Goal: Entertainment & Leisure: Browse casually

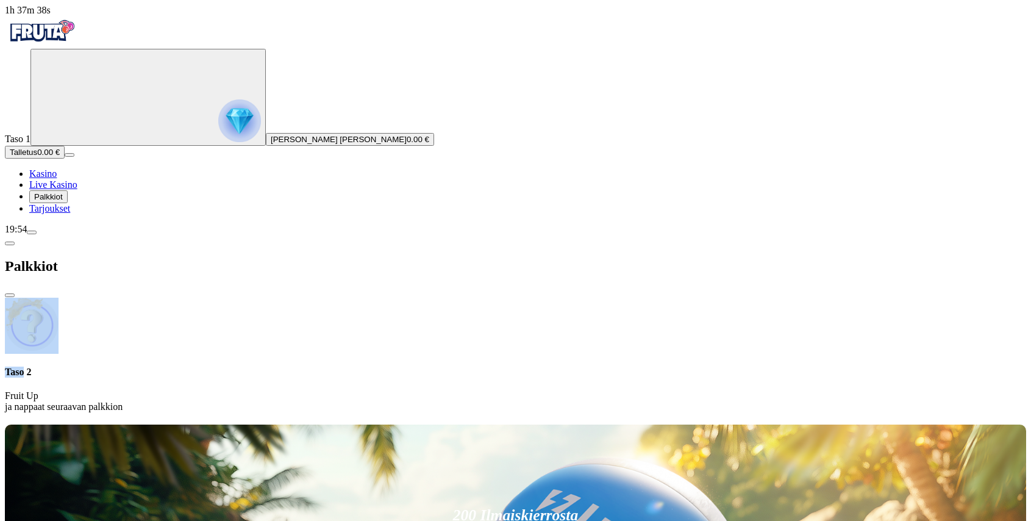
click at [215, 298] on div "Taso 2 Fruit Up ja nappaat seuraavan palkkion" at bounding box center [515, 355] width 1021 height 115
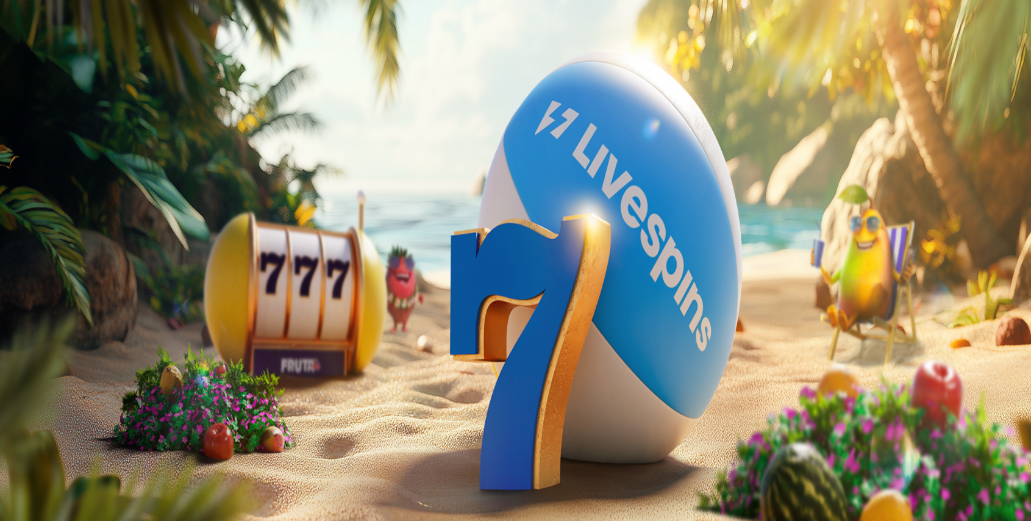
click at [10, 295] on span "close icon" at bounding box center [10, 295] width 0 height 0
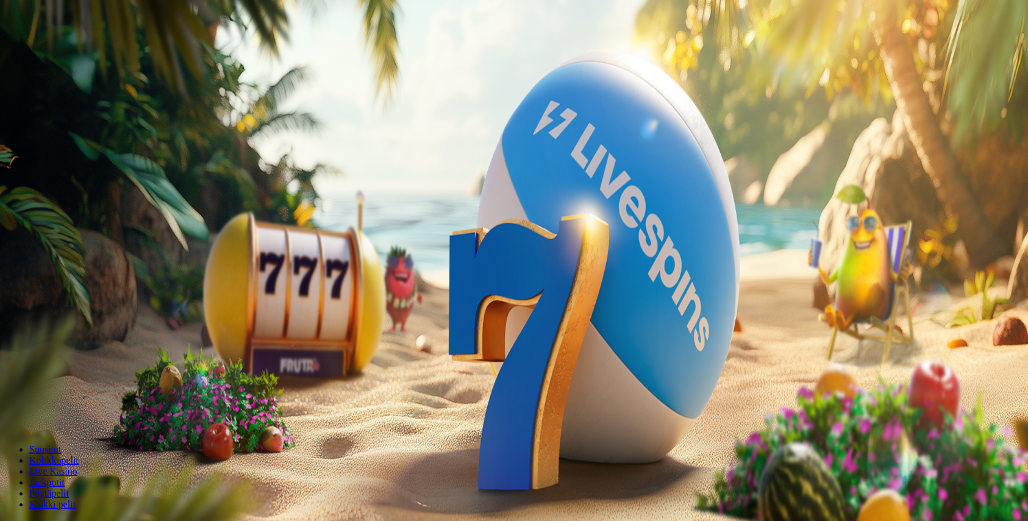
click at [63, 201] on span "Palkkiot" at bounding box center [48, 196] width 29 height 9
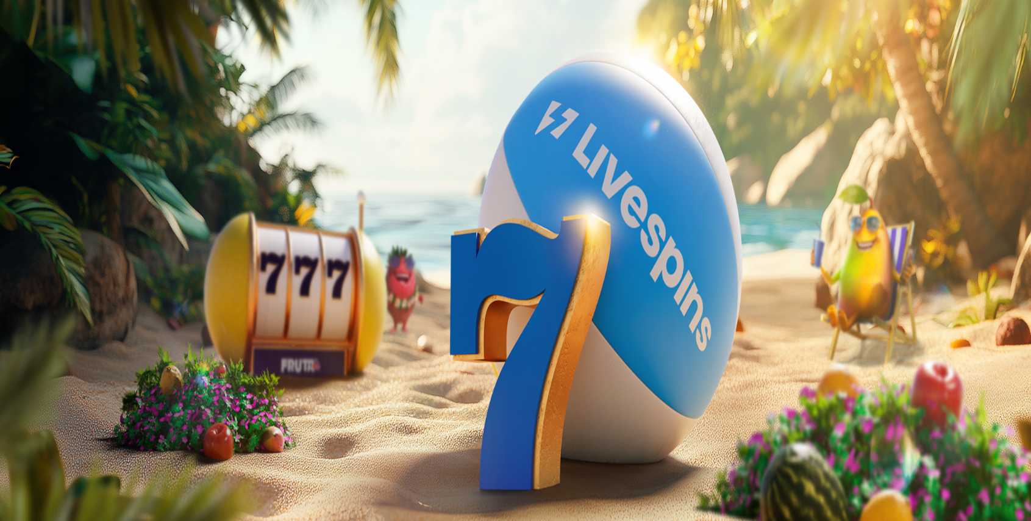
click at [32, 232] on span "menu icon" at bounding box center [32, 232] width 0 height 0
click at [142, 505] on span "klo 8.00 - 1.00 CET" at bounding box center [107, 509] width 70 height 9
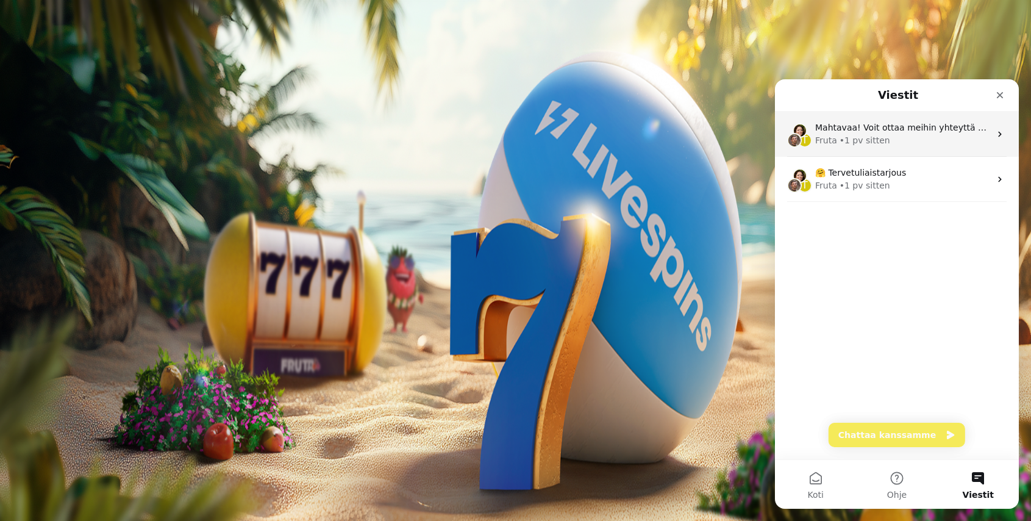
click at [924, 139] on div "Fruta • 1 pv sitten" at bounding box center [902, 140] width 175 height 13
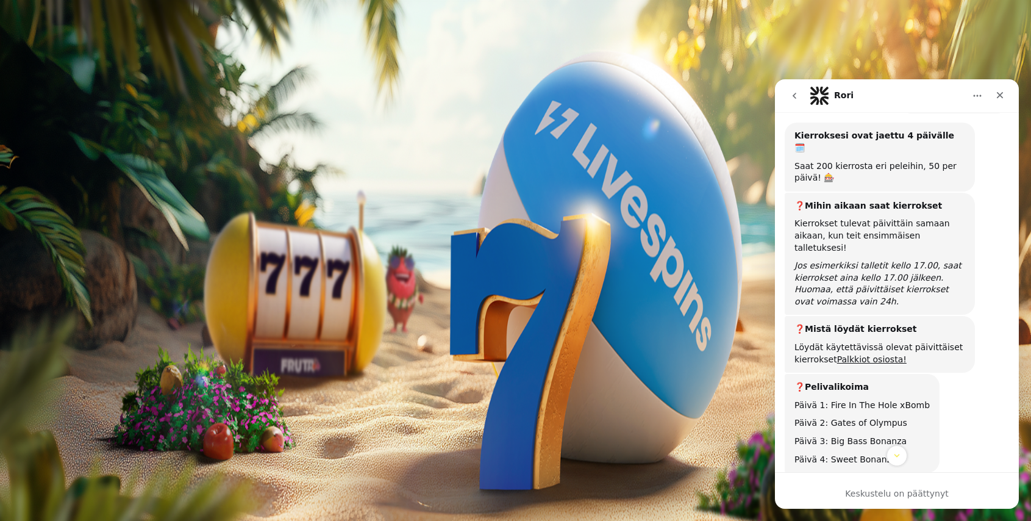
scroll to position [323, 0]
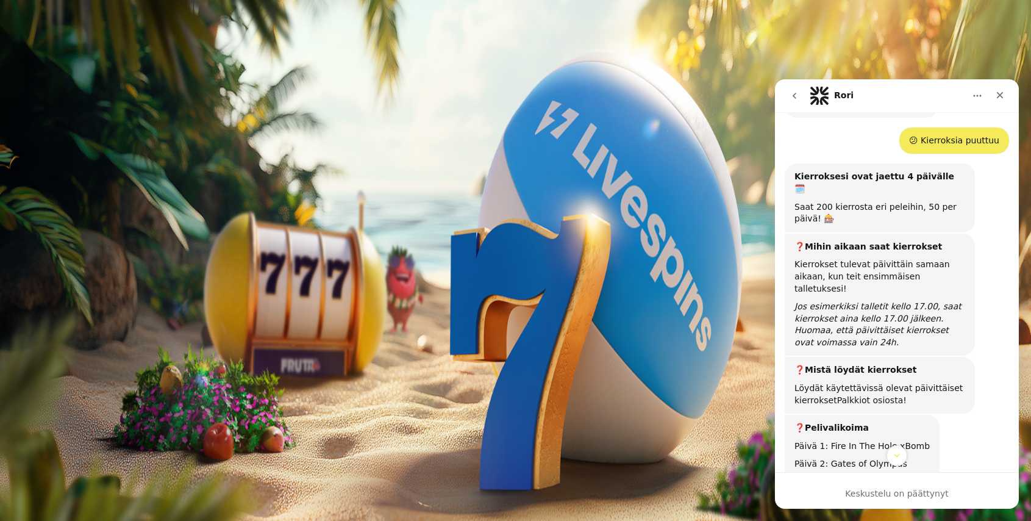
click at [866, 395] on link "Palkkiot osiosta!" at bounding box center [872, 400] width 70 height 10
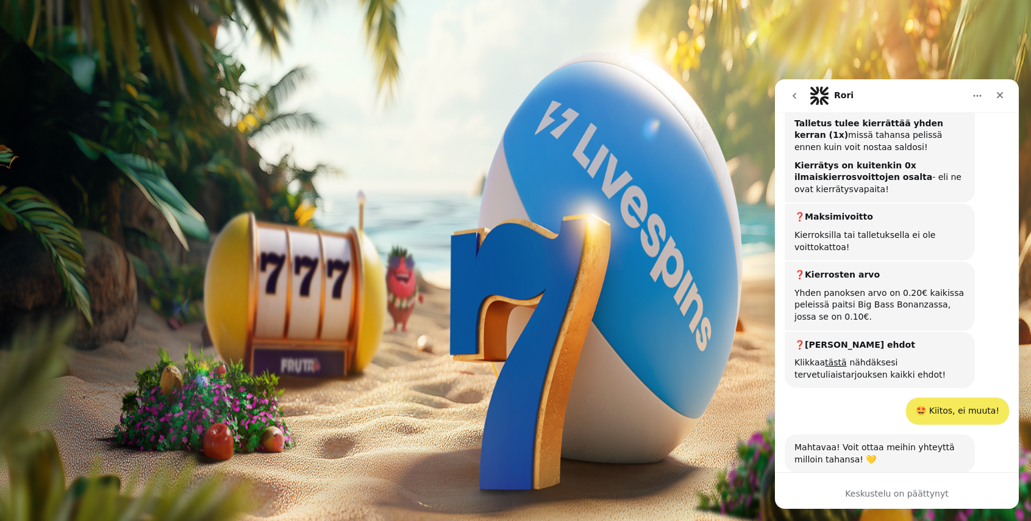
scroll to position [760, 0]
click at [793, 99] on icon "go back" at bounding box center [795, 96] width 10 height 10
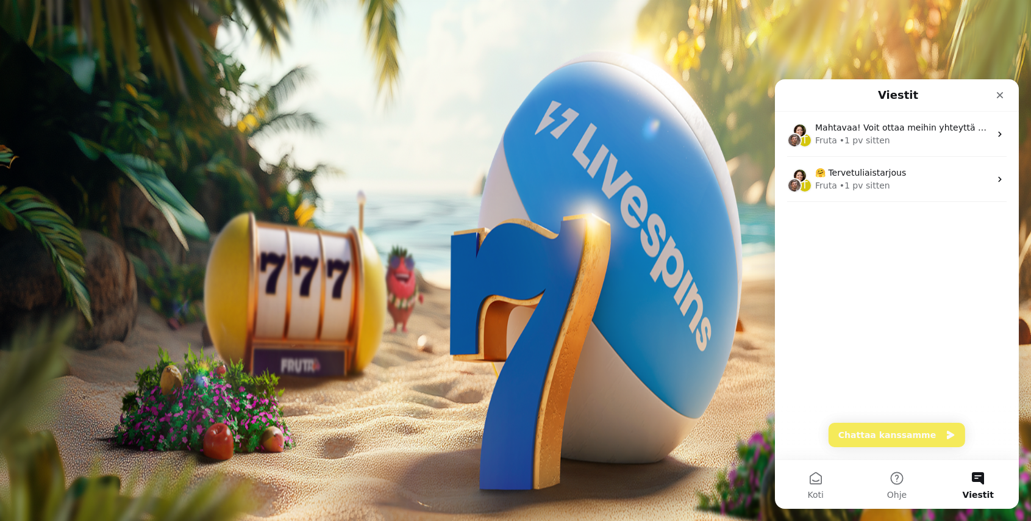
scroll to position [0, 0]
click at [915, 435] on button "Chattaa kanssamme" at bounding box center [897, 435] width 137 height 24
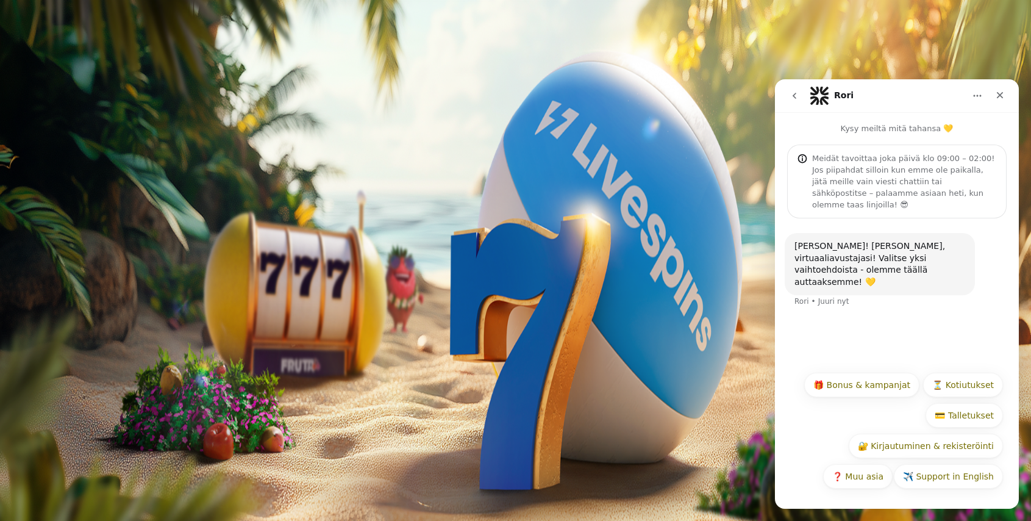
click at [866, 387] on button "🎁 Bonus & kampanjat" at bounding box center [861, 385] width 115 height 24
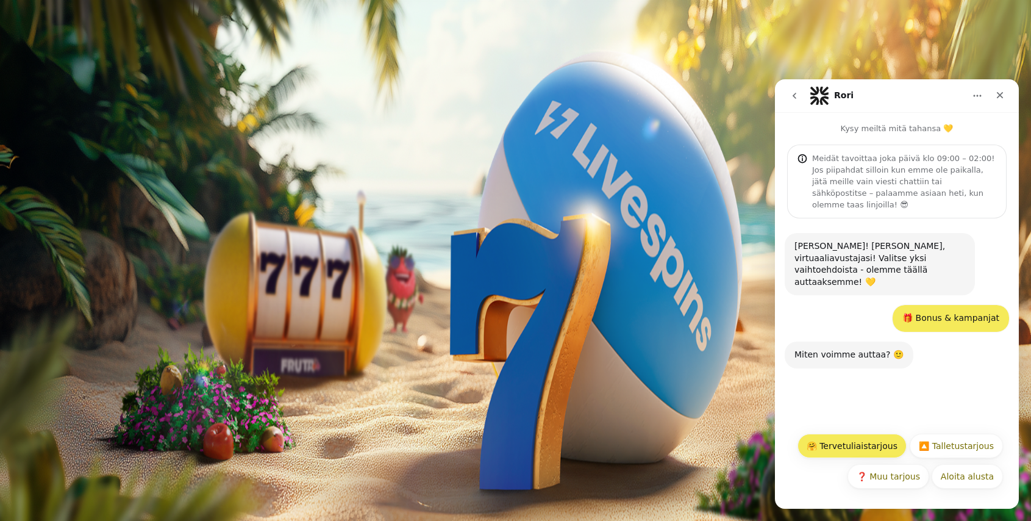
click at [861, 452] on button "🤗 Tervetuliaistarjous" at bounding box center [851, 445] width 109 height 24
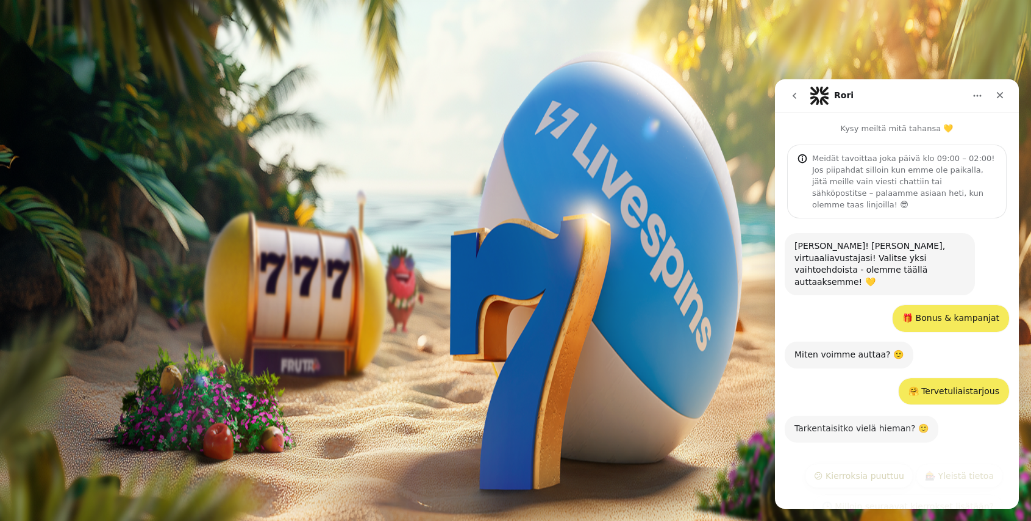
scroll to position [48, 0]
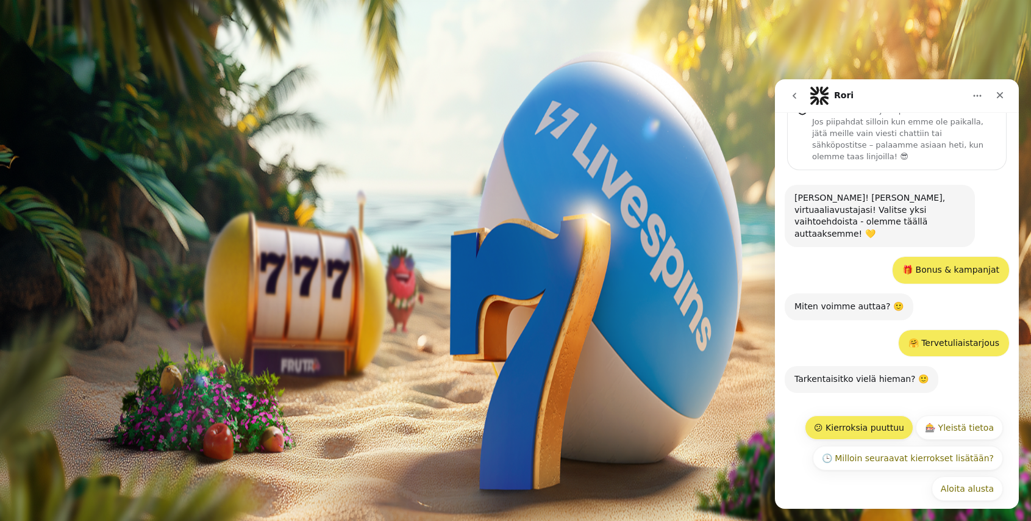
click at [844, 415] on button "😕 Kierroksia puuttuu" at bounding box center [859, 427] width 109 height 24
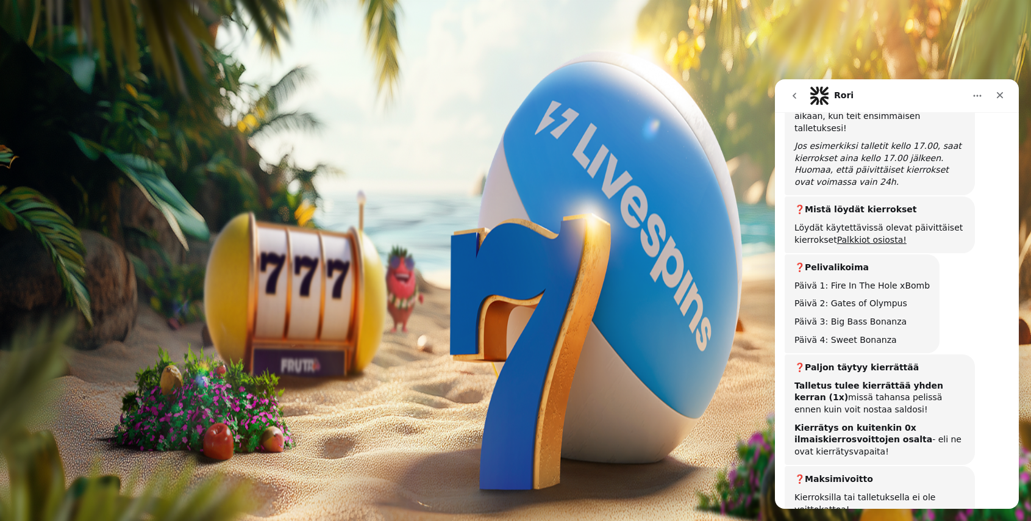
scroll to position [499, 0]
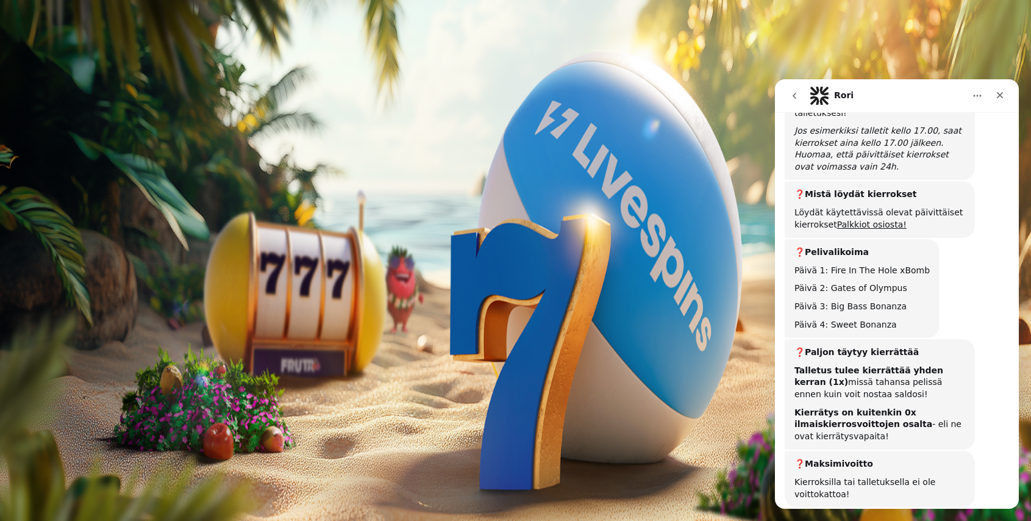
click at [836, 411] on div "❓ Paljon täytyy kierrättää Talletus tulee kierrättää yhden kerran (1x) missä ta…" at bounding box center [880, 394] width 190 height 110
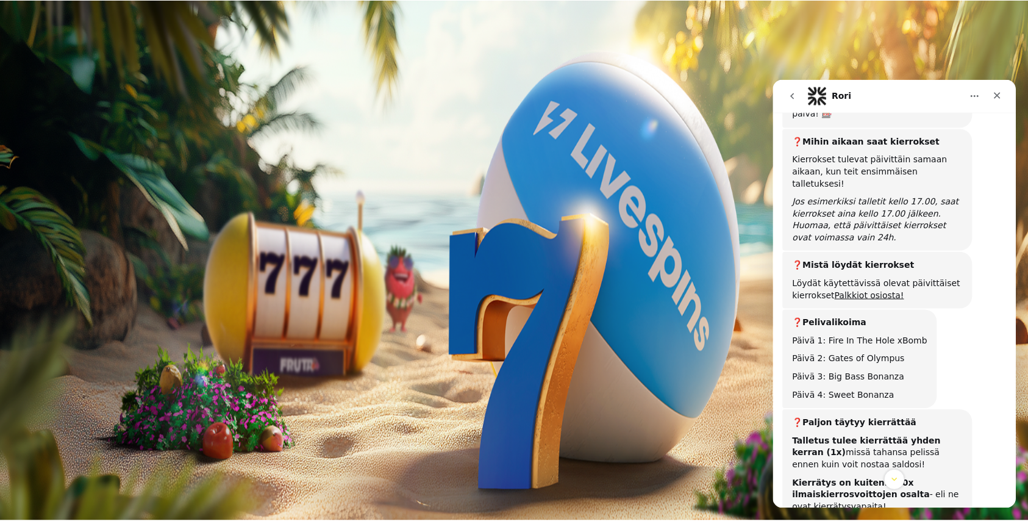
scroll to position [402, 0]
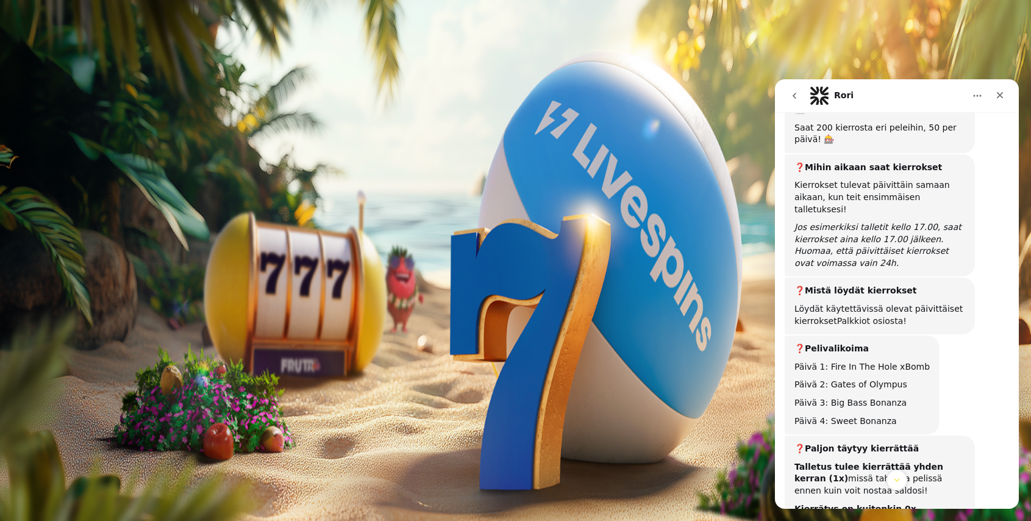
click at [861, 316] on link "Palkkiot osiosta!" at bounding box center [872, 321] width 70 height 10
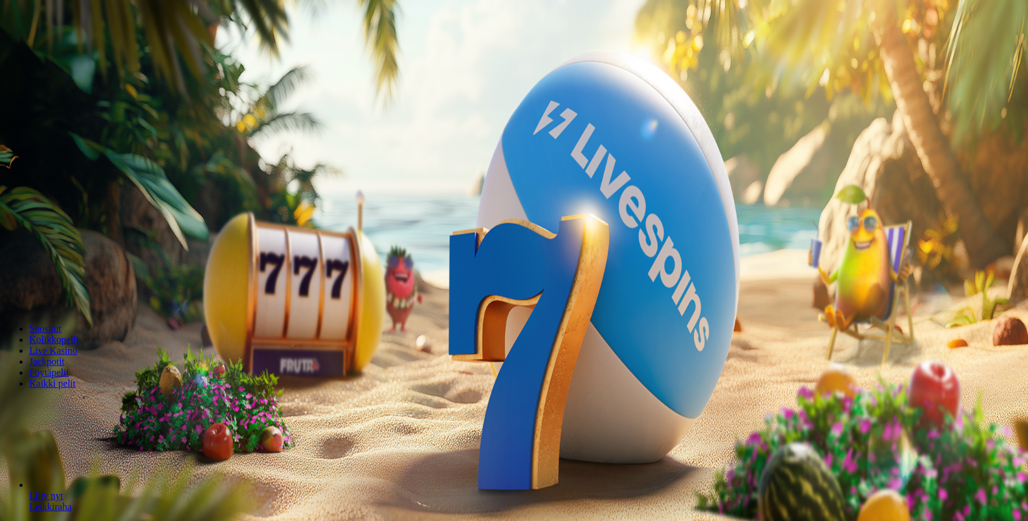
click at [71, 30] on img "Primary" at bounding box center [41, 20] width 73 height 30
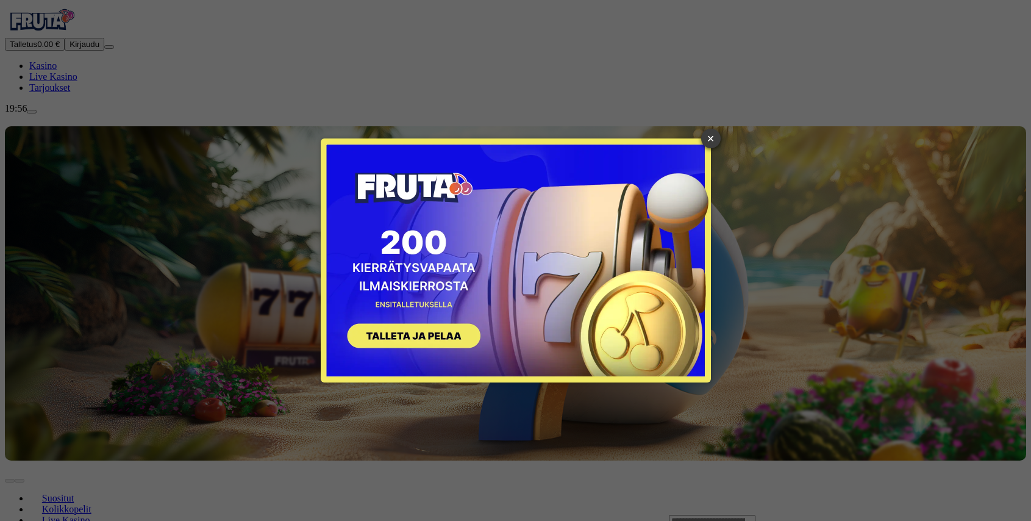
click at [711, 137] on link "×" at bounding box center [711, 139] width 20 height 20
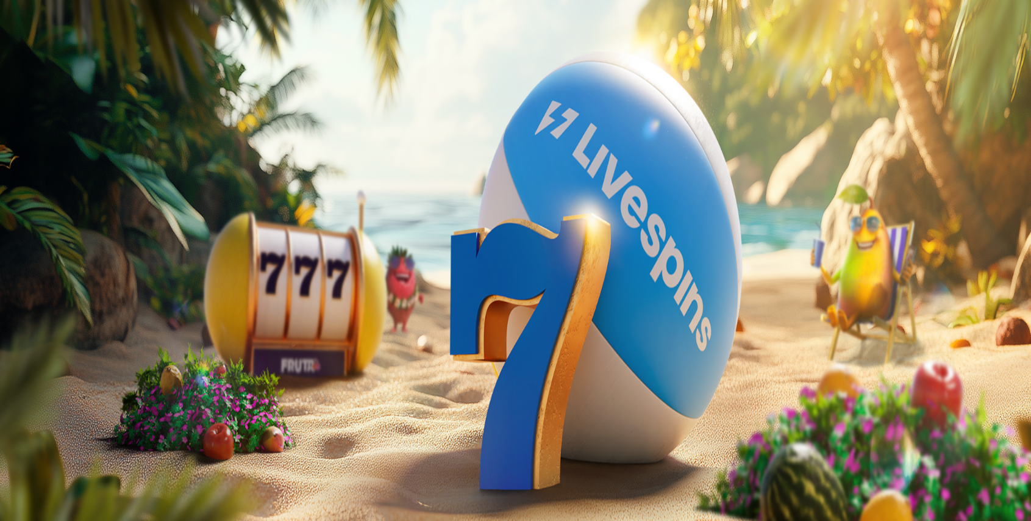
click at [227, 298] on div "Taso 2 Fruit Up ja nappaat seuraavan palkkion" at bounding box center [515, 355] width 1021 height 115
click at [220, 298] on div "Taso 2 Fruit Up ja nappaat seuraavan palkkion" at bounding box center [515, 355] width 1021 height 115
click at [32, 232] on span "menu icon" at bounding box center [32, 232] width 0 height 0
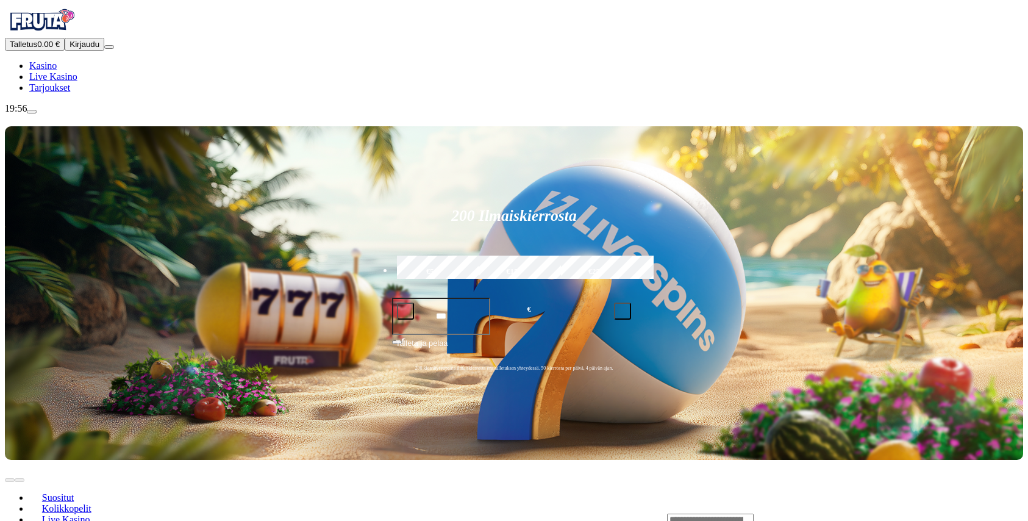
click at [70, 49] on span "Kirjaudu" at bounding box center [85, 44] width 30 height 9
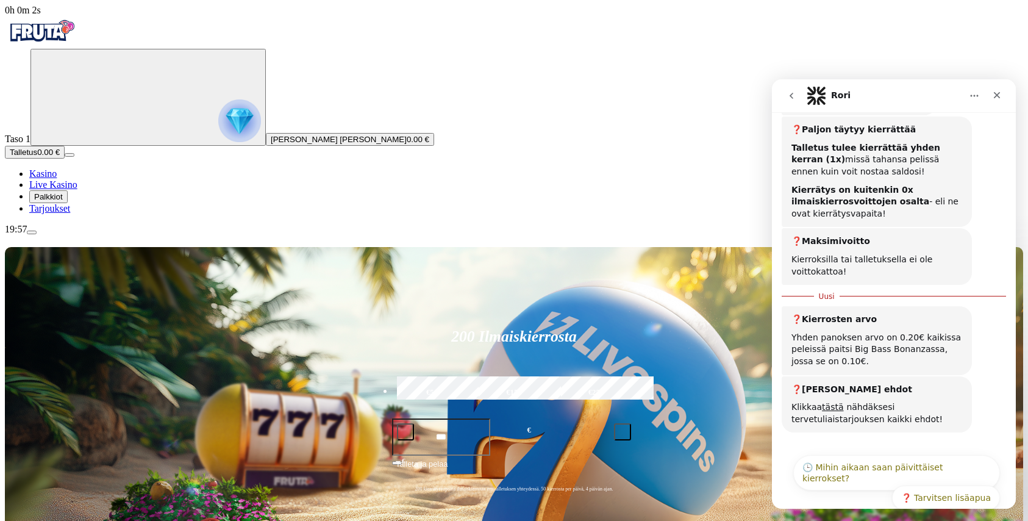
scroll to position [738, 0]
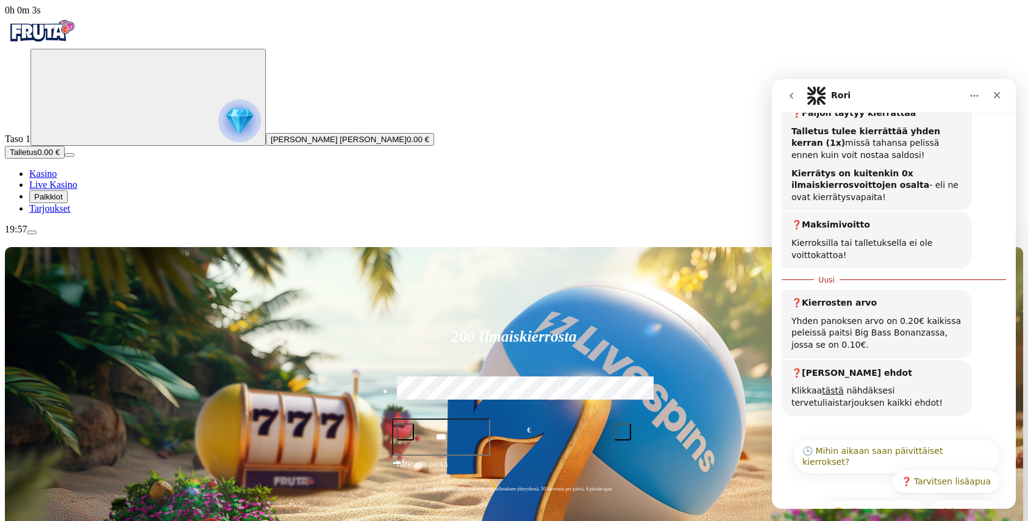
click at [63, 201] on span "Palkkiot" at bounding box center [48, 196] width 29 height 9
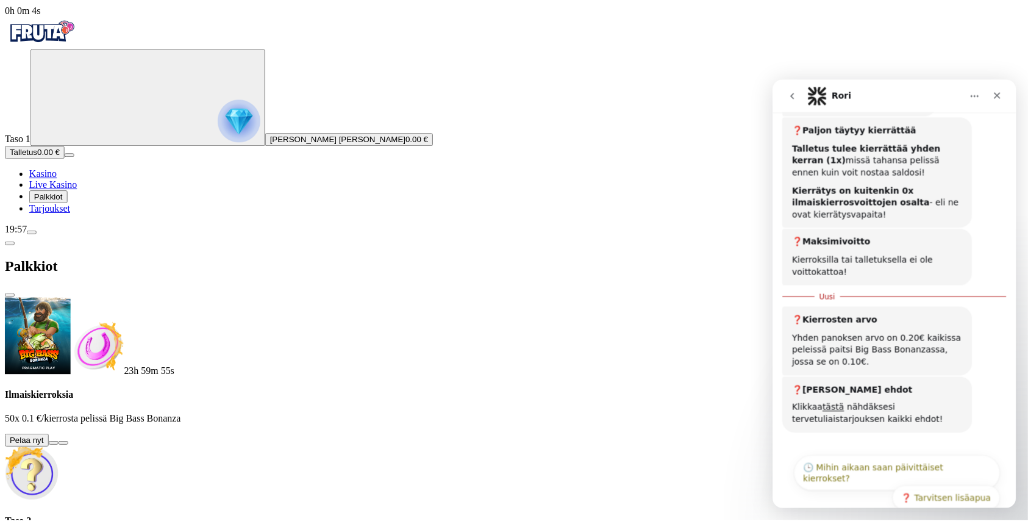
scroll to position [738, 0]
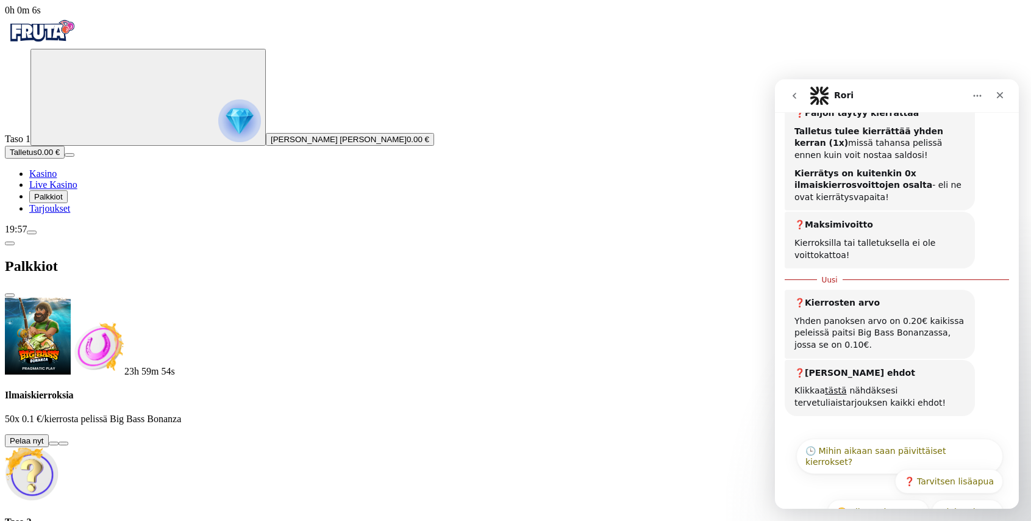
click at [59, 441] on button at bounding box center [54, 443] width 10 height 4
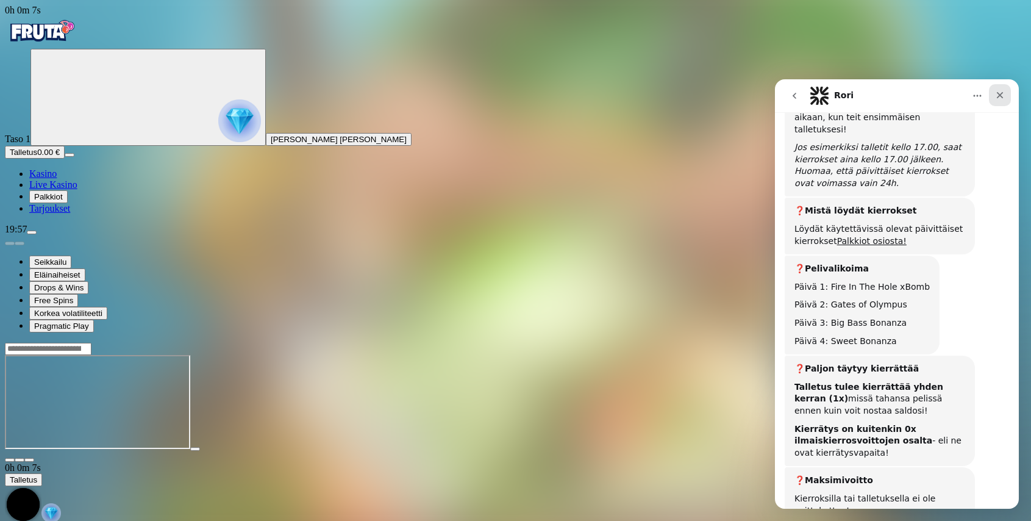
scroll to position [618, 0]
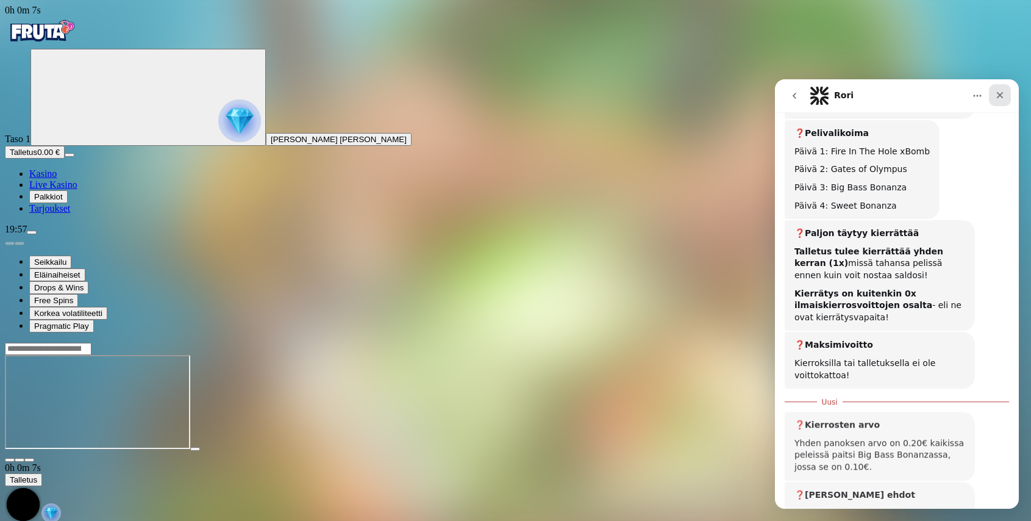
click at [1002, 96] on icon "Sulje" at bounding box center [1000, 95] width 7 height 7
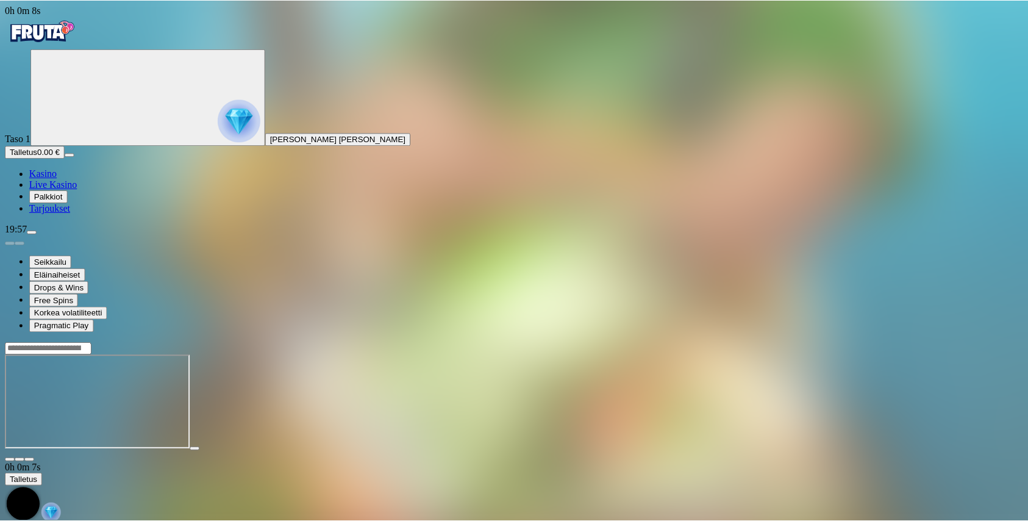
scroll to position [738, 0]
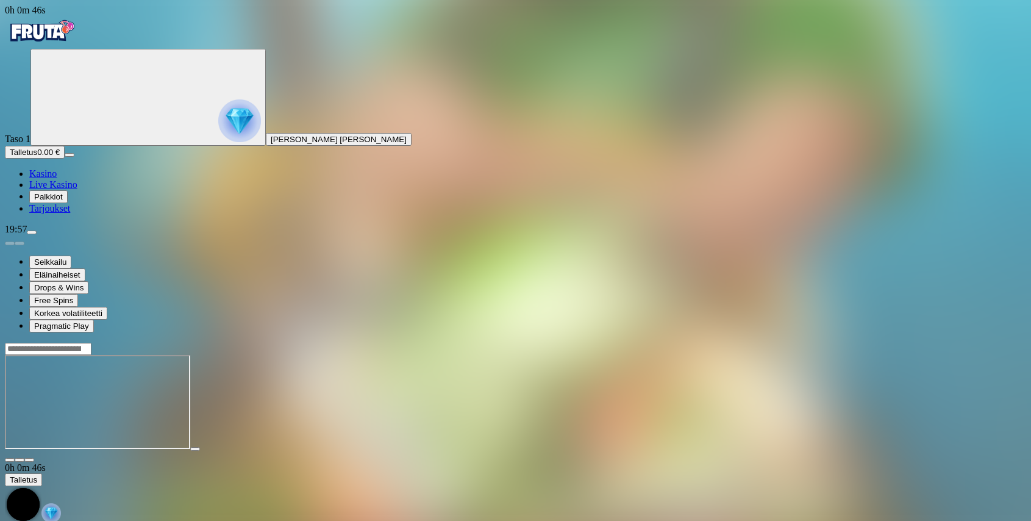
click at [55, 37] on img "Primary" at bounding box center [41, 31] width 73 height 30
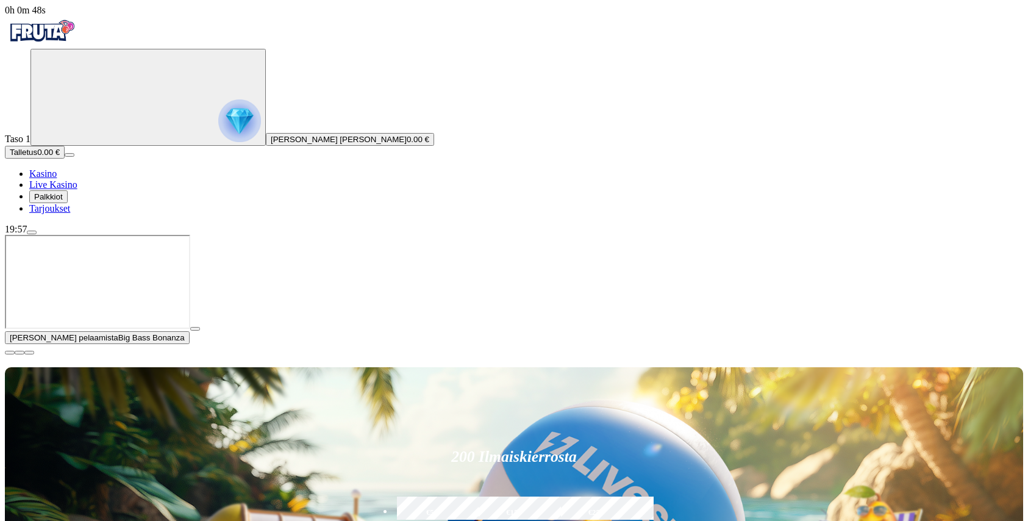
click at [10, 352] on span "close icon" at bounding box center [10, 352] width 0 height 0
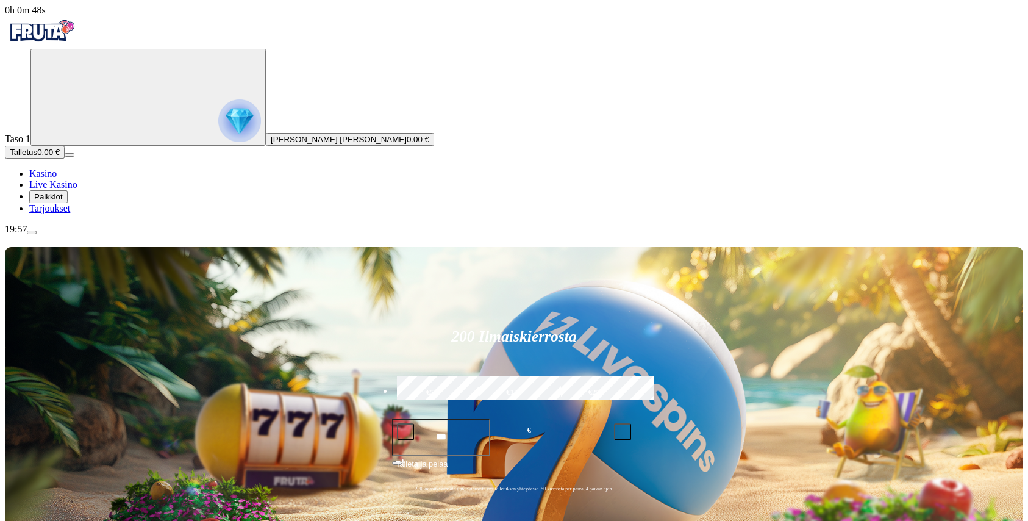
type input "*****"
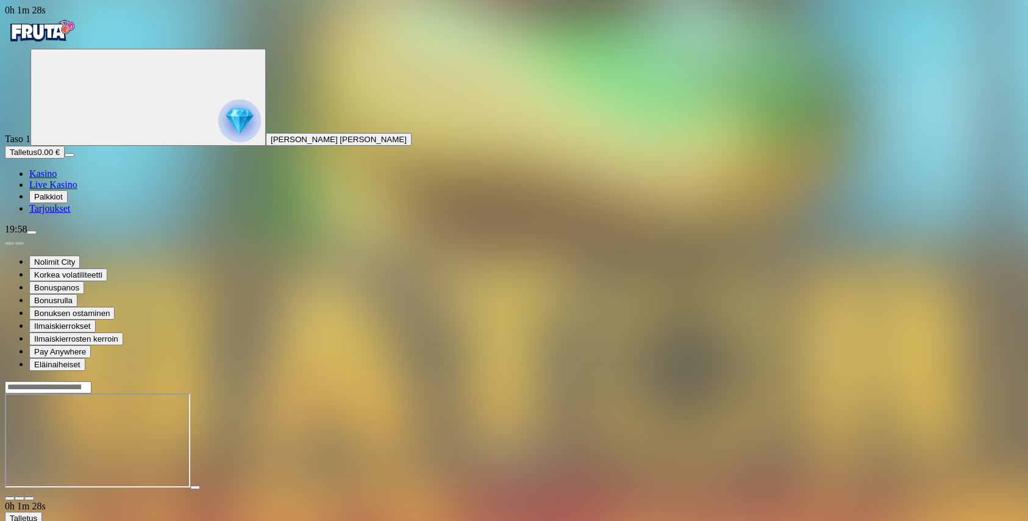
click at [635, 463] on div at bounding box center [514, 441] width 1018 height 96
click at [65, 28] on img "Primary" at bounding box center [41, 31] width 73 height 30
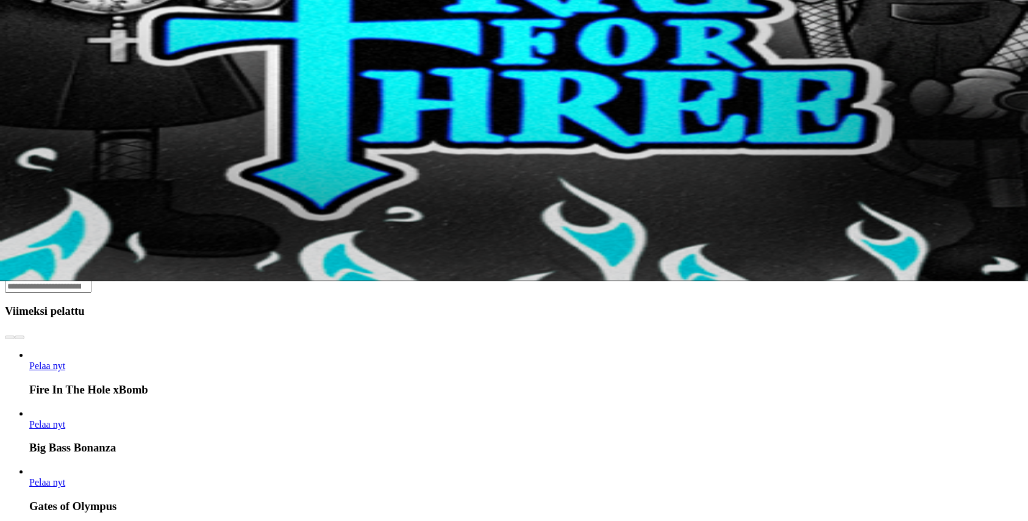
scroll to position [218, 0]
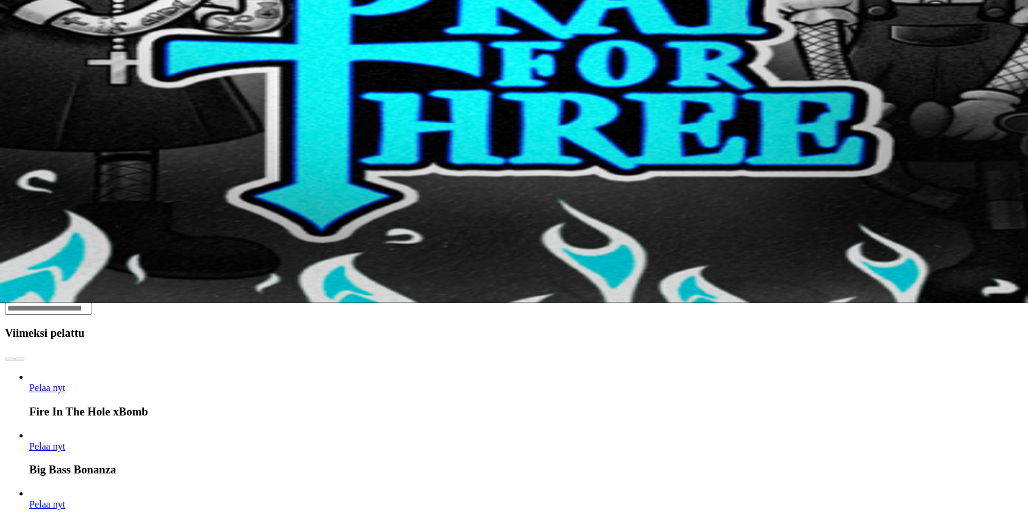
click at [804, 302] on div "Lobby" at bounding box center [514, 308] width 1018 height 13
click at [91, 302] on input "Search" at bounding box center [48, 308] width 87 height 12
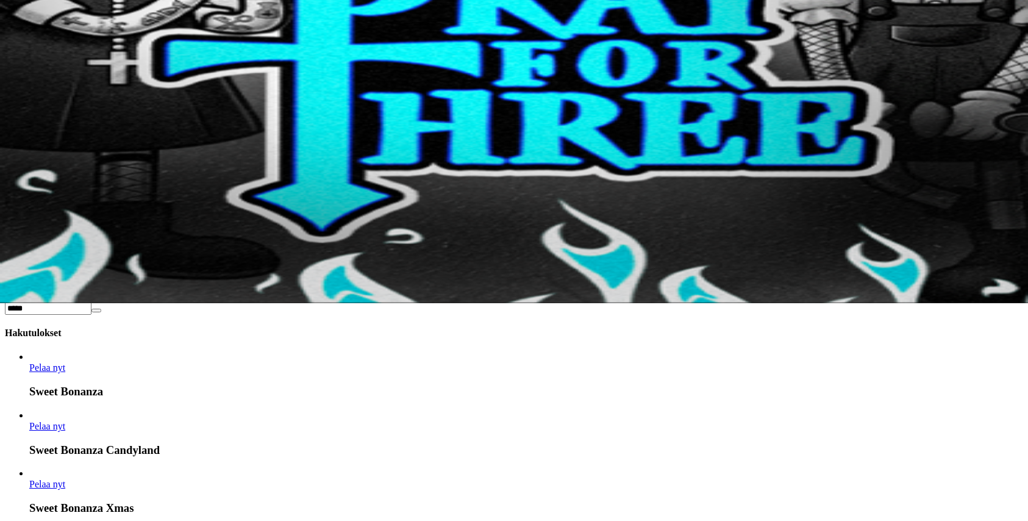
scroll to position [562, 0]
type input "*****"
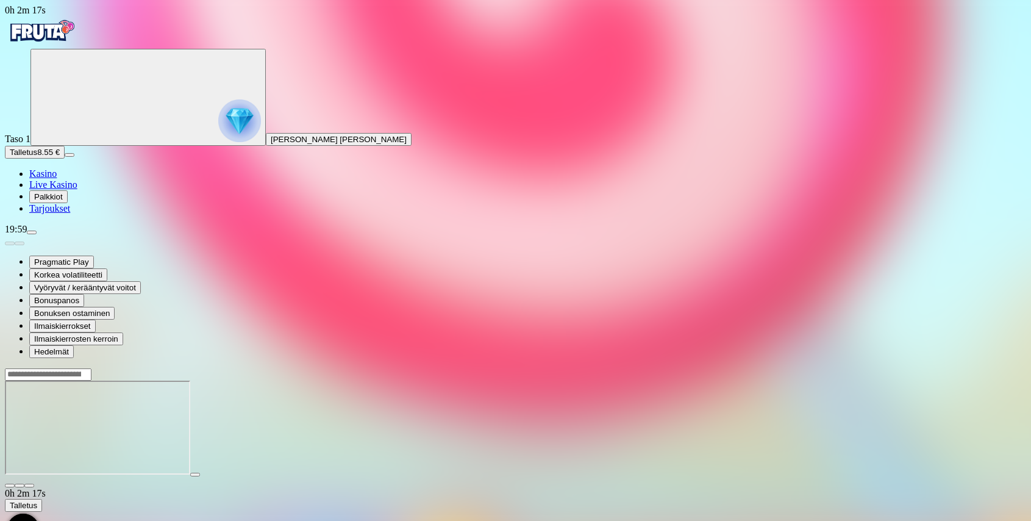
click at [71, 43] on img "Primary" at bounding box center [41, 31] width 73 height 30
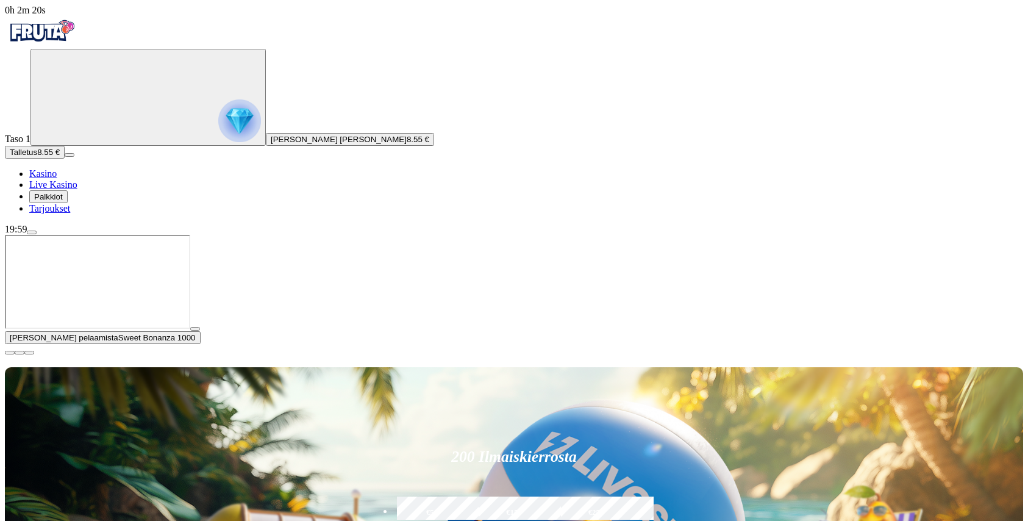
click at [200, 330] on button "button" at bounding box center [195, 329] width 10 height 4
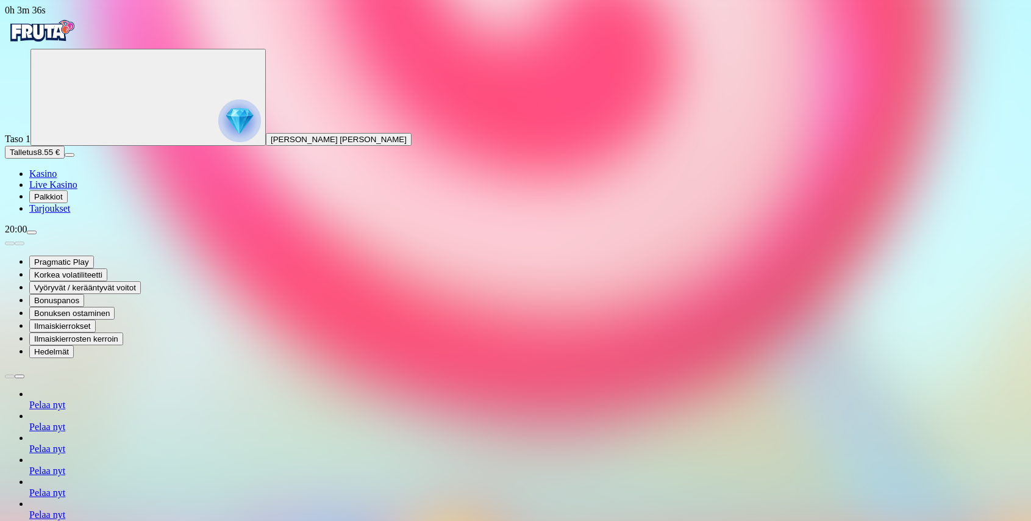
click at [66, 32] on img "Primary" at bounding box center [41, 31] width 73 height 30
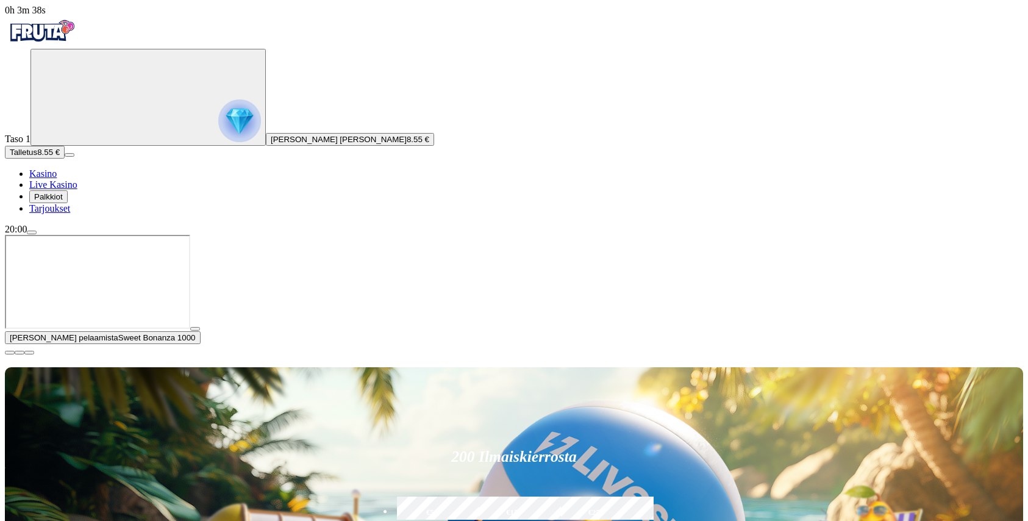
drag, startPoint x: 824, startPoint y: 307, endPoint x: 706, endPoint y: 297, distance: 118.7
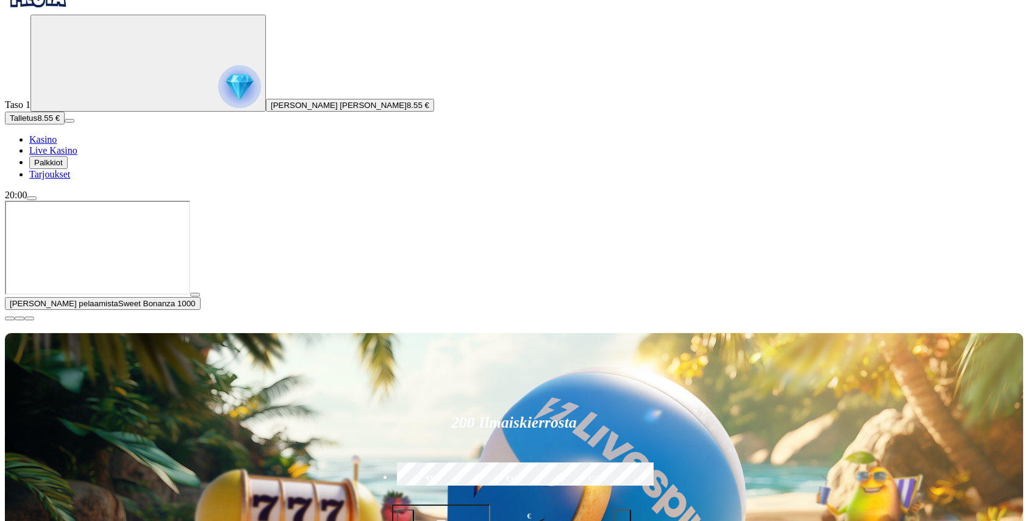
scroll to position [180, 0]
type input "******"
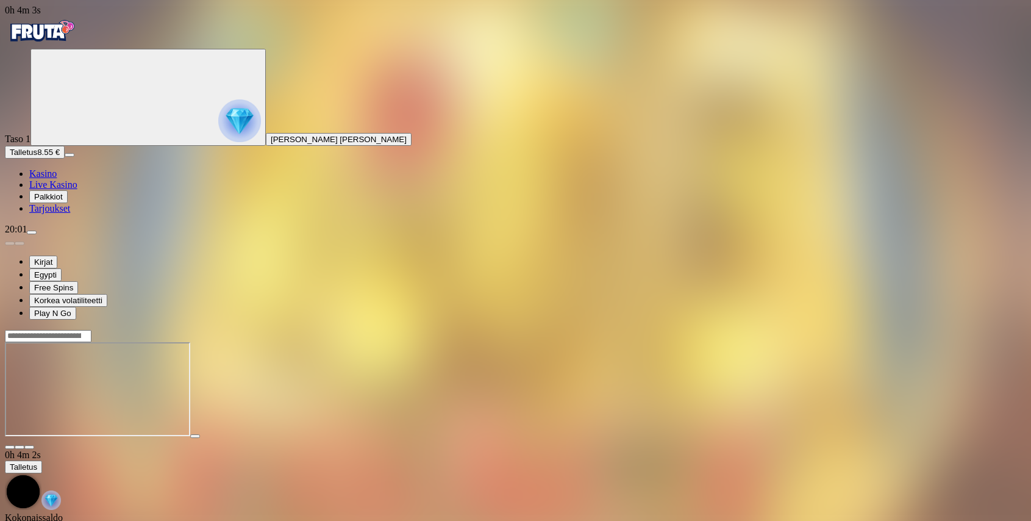
click at [77, 46] on img "Primary" at bounding box center [41, 31] width 73 height 30
